Goal: Find specific page/section: Find specific page/section

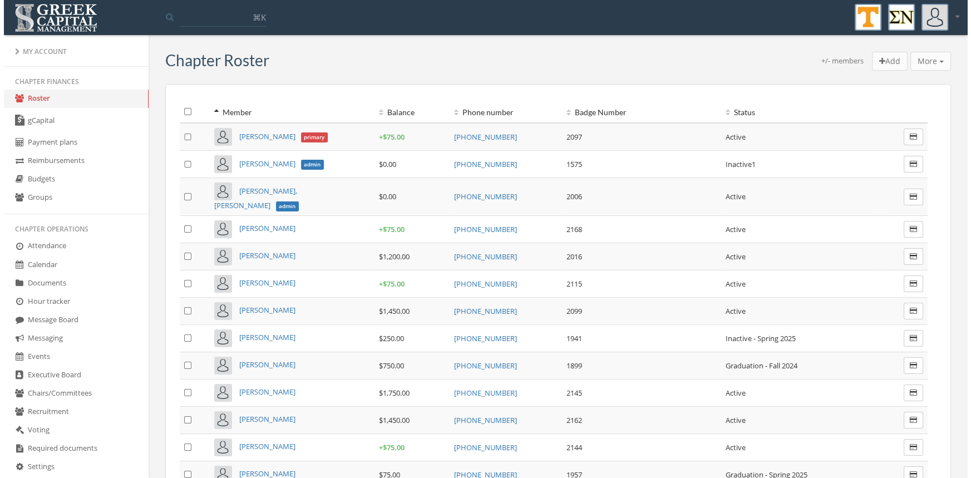
scroll to position [355, 0]
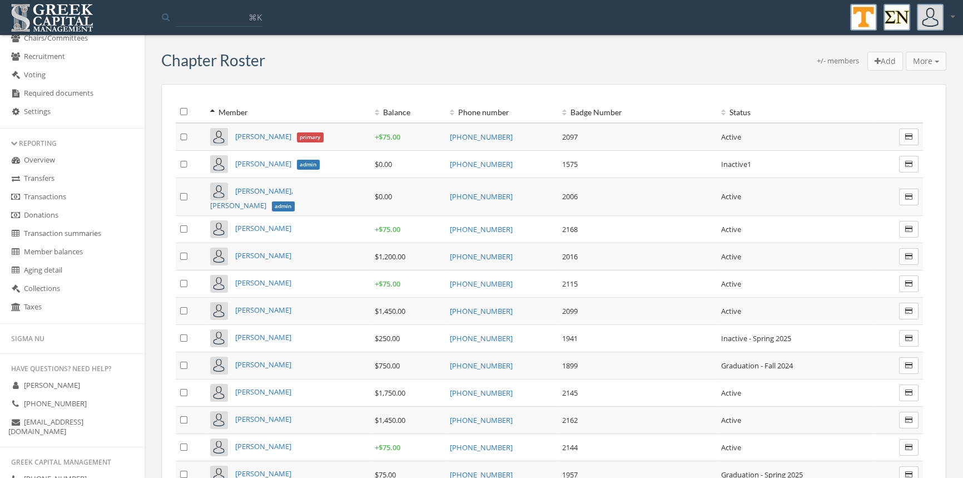
click at [60, 193] on link "Transactions" at bounding box center [72, 197] width 145 height 18
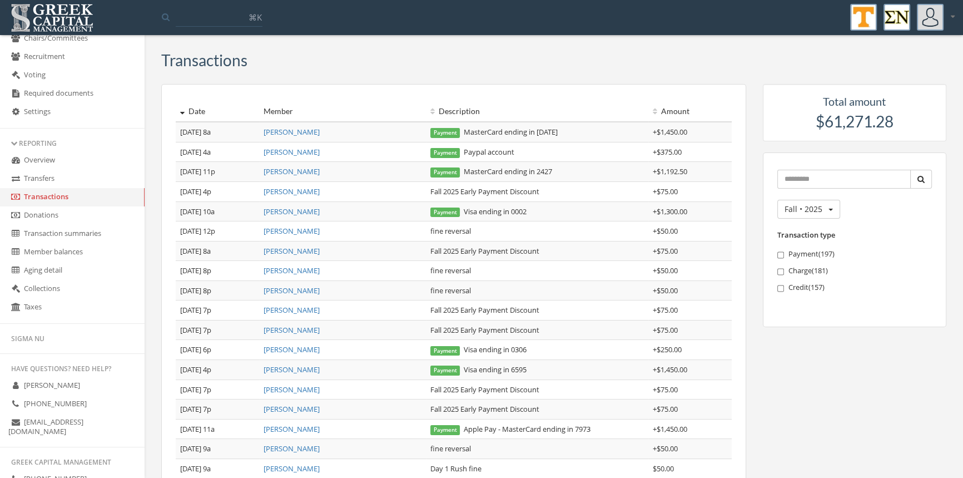
click at [305, 153] on link "[PERSON_NAME]" at bounding box center [292, 152] width 56 height 10
click at [276, 171] on link "[PERSON_NAME]" at bounding box center [292, 171] width 56 height 10
